Goal: Task Accomplishment & Management: Use online tool/utility

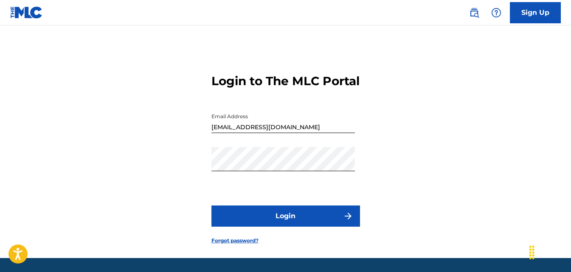
click at [309, 227] on button "Login" at bounding box center [285, 216] width 148 height 21
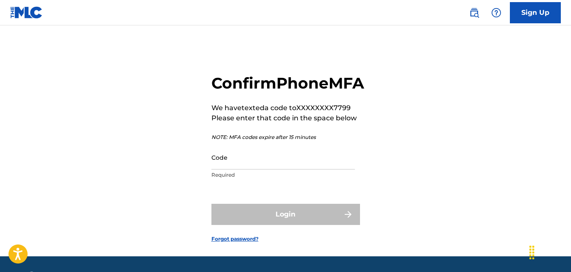
drag, startPoint x: 248, startPoint y: 184, endPoint x: 241, endPoint y: 184, distance: 6.4
click at [247, 170] on input "Code" at bounding box center [282, 158] width 143 height 24
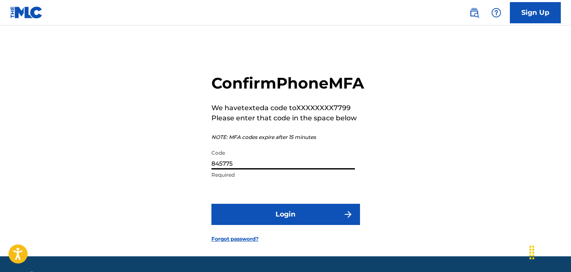
type input "845775"
click at [211, 204] on button "Login" at bounding box center [285, 214] width 148 height 21
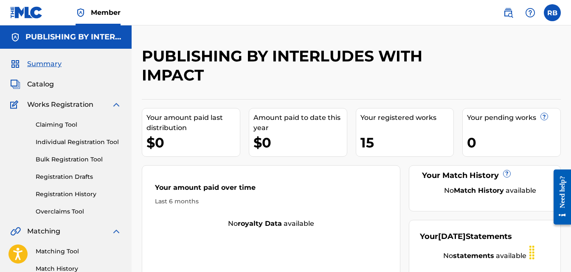
click at [527, 17] on img at bounding box center [530, 13] width 10 height 10
click at [519, 32] on link "Contact us" at bounding box center [530, 35] width 72 height 20
click at [74, 211] on link "Overclaims Tool" at bounding box center [79, 211] width 86 height 9
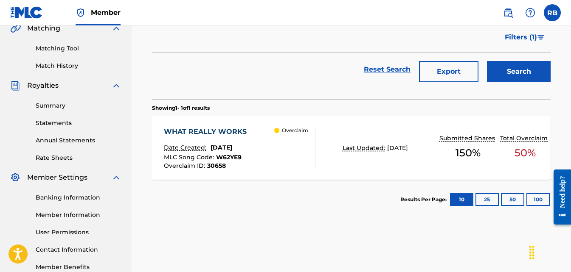
scroll to position [212, 0]
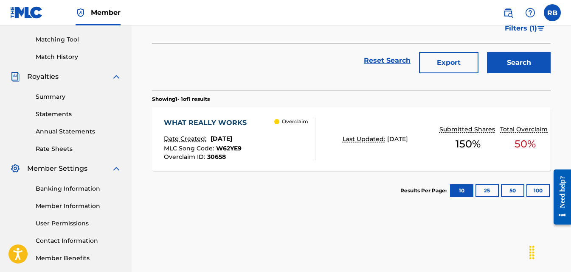
click at [217, 123] on div "WHAT REALLY WORKS" at bounding box center [207, 123] width 87 height 10
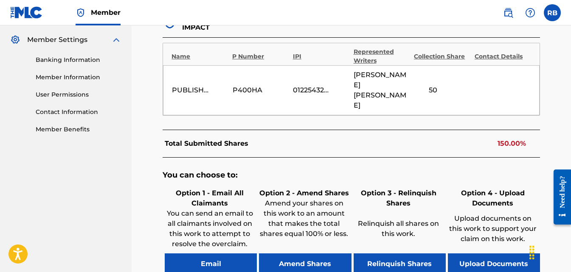
scroll to position [424, 0]
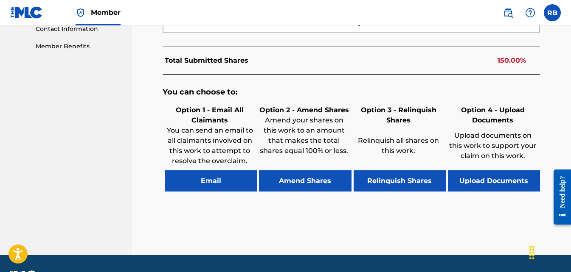
click at [292, 171] on button "Amend Shares" at bounding box center [305, 181] width 92 height 21
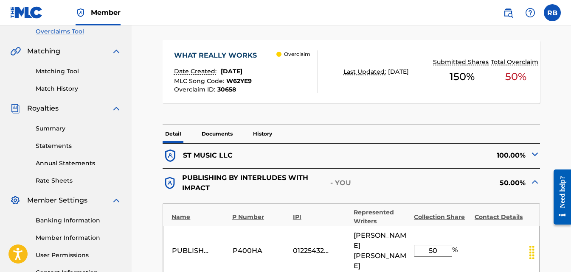
scroll to position [179, 0]
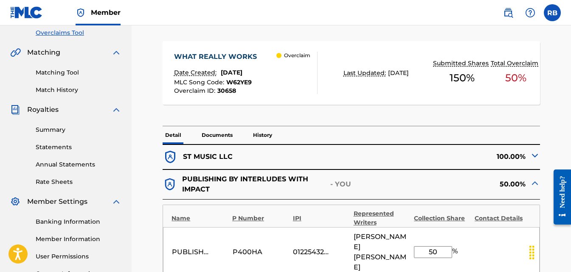
click at [534, 156] on img at bounding box center [534, 156] width 10 height 10
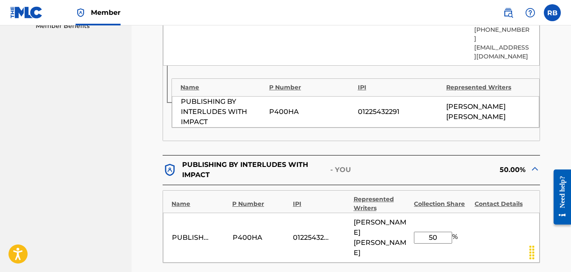
scroll to position [367, 0]
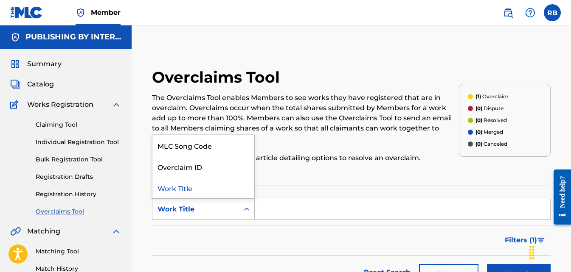
click at [243, 210] on icon "Search Form" at bounding box center [246, 209] width 8 height 8
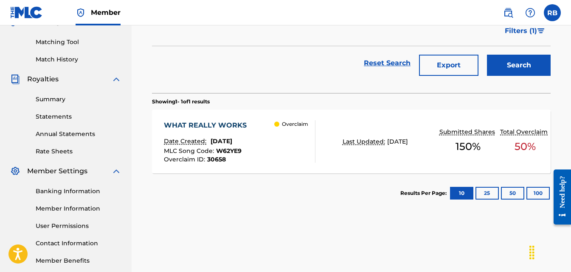
scroll to position [212, 0]
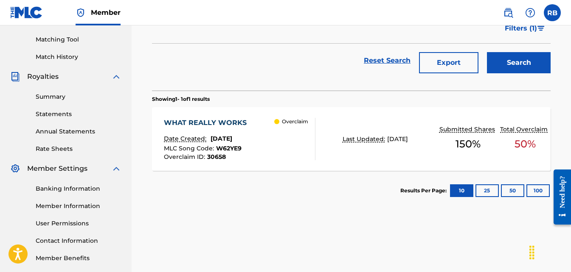
click at [221, 121] on div "WHAT REALLY WORKS" at bounding box center [207, 123] width 87 height 10
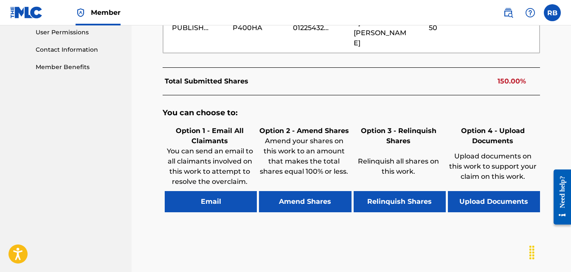
scroll to position [424, 0]
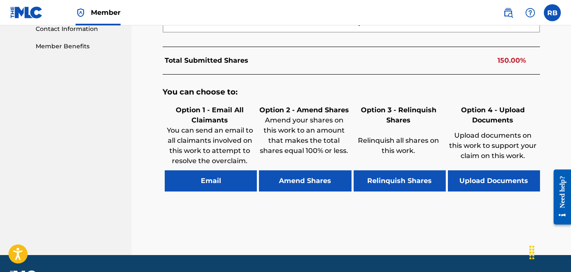
click at [495, 171] on button "Upload Documents" at bounding box center [494, 181] width 92 height 21
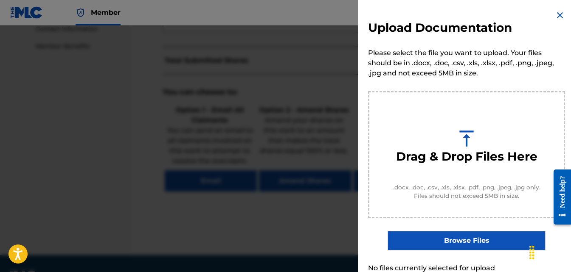
scroll to position [212, 0]
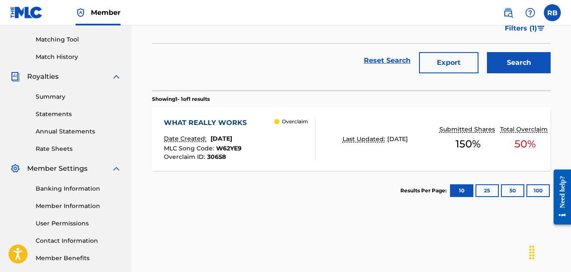
click at [233, 123] on div "WHAT REALLY WORKS" at bounding box center [207, 123] width 87 height 10
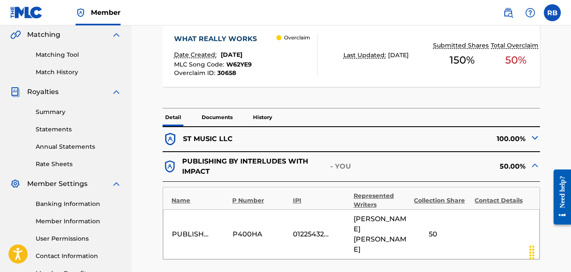
scroll to position [212, 0]
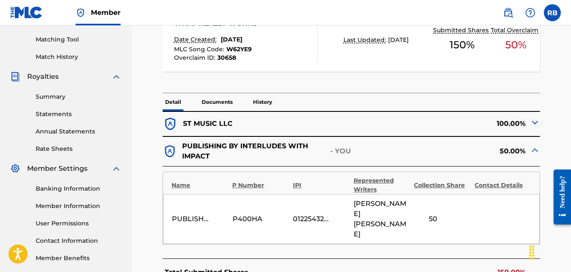
click at [531, 124] on img at bounding box center [534, 123] width 10 height 10
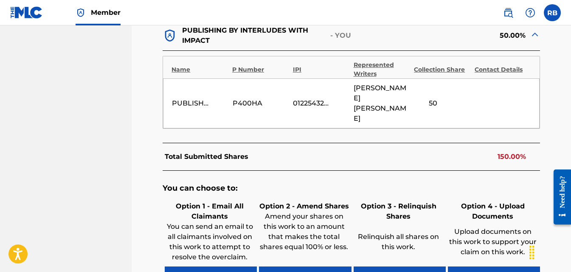
scroll to position [594, 0]
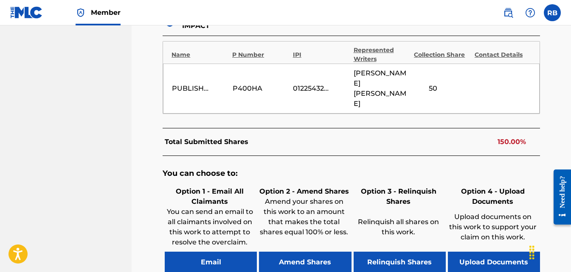
click at [485, 252] on button "Upload Documents" at bounding box center [494, 262] width 92 height 21
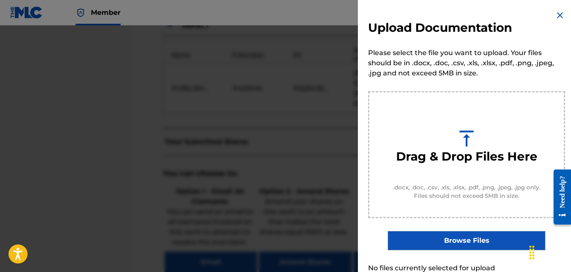
click at [457, 132] on img at bounding box center [466, 138] width 21 height 21
click at [460, 238] on label "Browse Files" at bounding box center [465, 241] width 157 height 20
click at [0, 0] on input "Browse Files" at bounding box center [0, 0] width 0 height 0
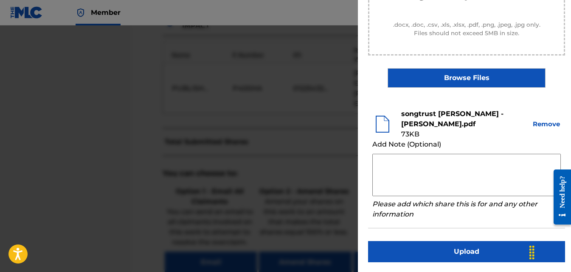
scroll to position [163, 0]
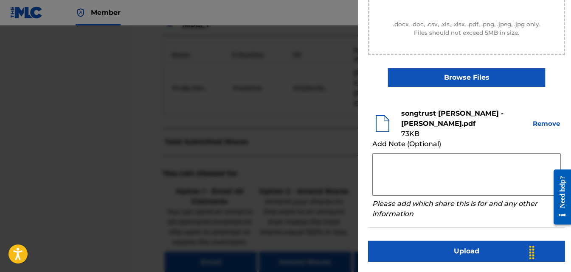
click at [390, 165] on textarea at bounding box center [466, 175] width 188 height 42
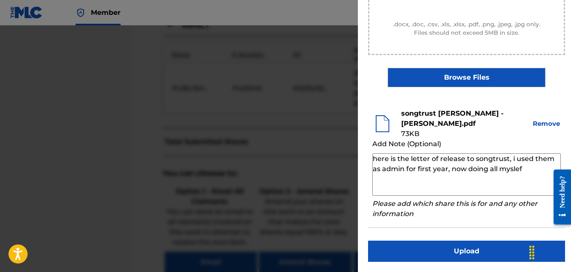
click at [513, 170] on textarea "here is the letter of release to songtrust, i used them as admin for first year…" at bounding box center [466, 175] width 188 height 42
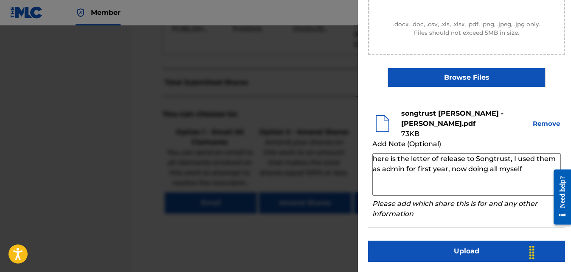
click at [490, 169] on textarea "here is the letter of release to Songtrust, I used them as admin for first year…" at bounding box center [466, 175] width 188 height 42
click at [535, 170] on textarea "here is the letter of release to Songtrust, I used them as admin for first year…" at bounding box center [466, 175] width 188 height 42
click at [464, 159] on textarea "here is the letter of release to Songtrust, I used them as admin for first year…" at bounding box center [466, 175] width 188 height 42
type textarea "here is the letter of release as of [DATE] to Songtrust, I used them as admin f…"
click at [537, 124] on button "Remove" at bounding box center [546, 124] width 29 height 10
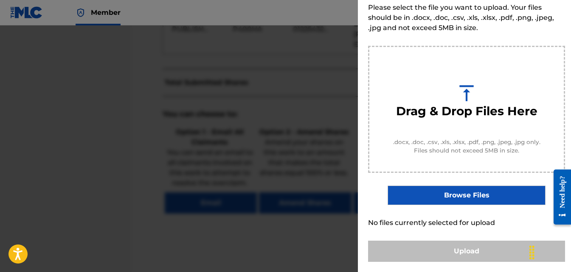
scroll to position [45, 0]
